Goal: Information Seeking & Learning: Check status

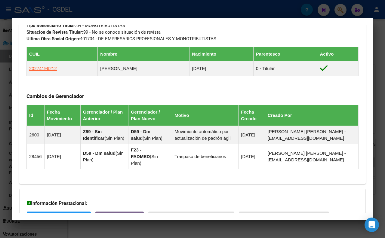
scroll to position [303, 0]
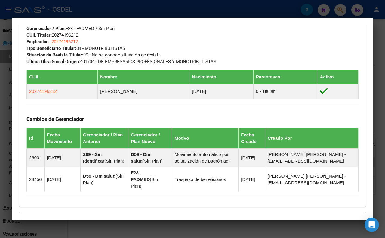
drag, startPoint x: 20, startPoint y: 36, endPoint x: 358, endPoint y: 77, distance: 340.9
click at [358, 77] on div "Análisis Afiliado - CUIL: 27551627670 DATOS PADRÓN ÁGIL: [PERSON_NAME] | ACTIVO…" at bounding box center [192, 22] width 347 height 588
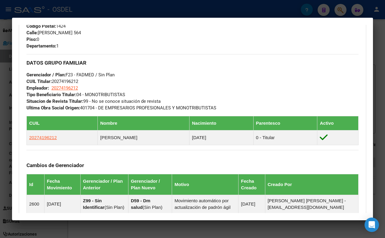
click at [220, 66] on h3 "DATOS GRUPO FAMILIAR" at bounding box center [192, 63] width 332 height 7
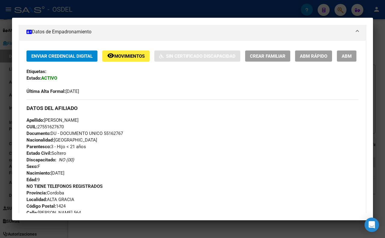
scroll to position [136, 0]
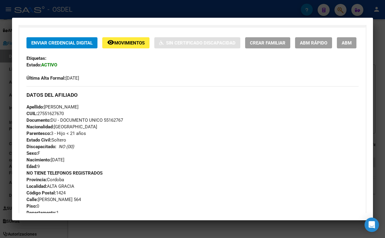
drag, startPoint x: 104, startPoint y: 137, endPoint x: 128, endPoint y: 138, distance: 23.5
click at [128, 138] on div "Apellido: [PERSON_NAME]: 27551627670 Documento: DU - DOCUMENTO UNICO 55162767 N…" at bounding box center [192, 137] width 332 height 66
copy span "55162767"
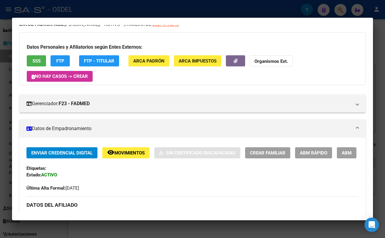
scroll to position [0, 0]
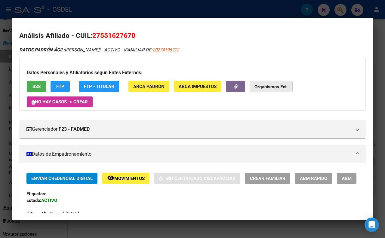
click at [260, 88] on strong "Organismos Ext." at bounding box center [271, 86] width 33 height 5
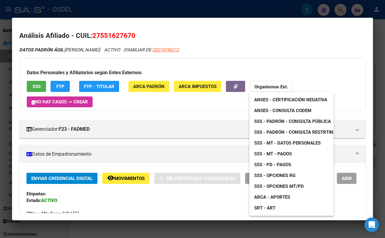
click at [275, 112] on span "ANSES - Consulta CODEM" at bounding box center [282, 110] width 57 height 5
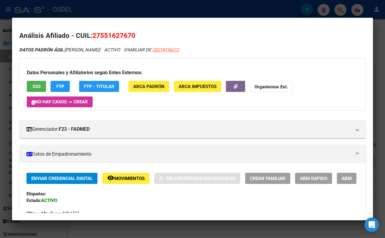
click at [81, 10] on div at bounding box center [192, 119] width 385 height 238
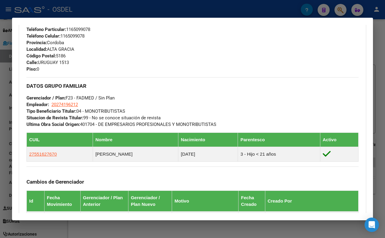
click at [191, 10] on div at bounding box center [192, 119] width 385 height 238
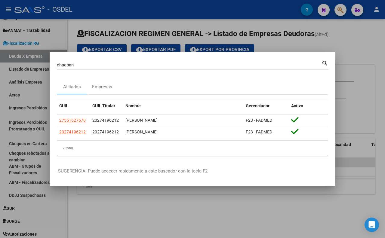
click at [211, 14] on div at bounding box center [192, 119] width 385 height 238
